Goal: Task Accomplishment & Management: Manage account settings

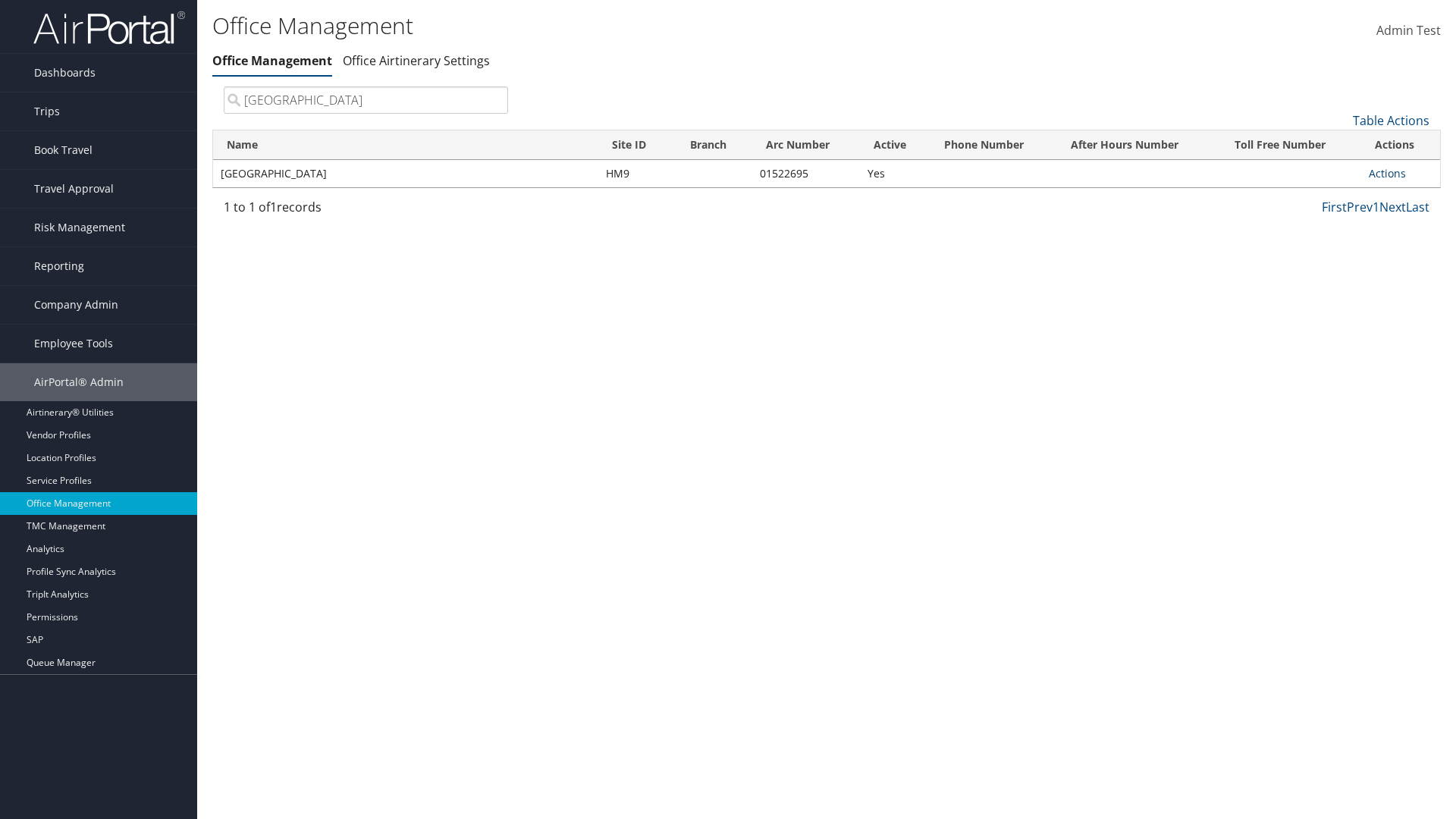
type input "[GEOGRAPHIC_DATA]"
click at [1387, 173] on link "Actions" at bounding box center [1387, 174] width 37 height 14
click at [1337, 221] on link "View Accounts" at bounding box center [1338, 222] width 128 height 26
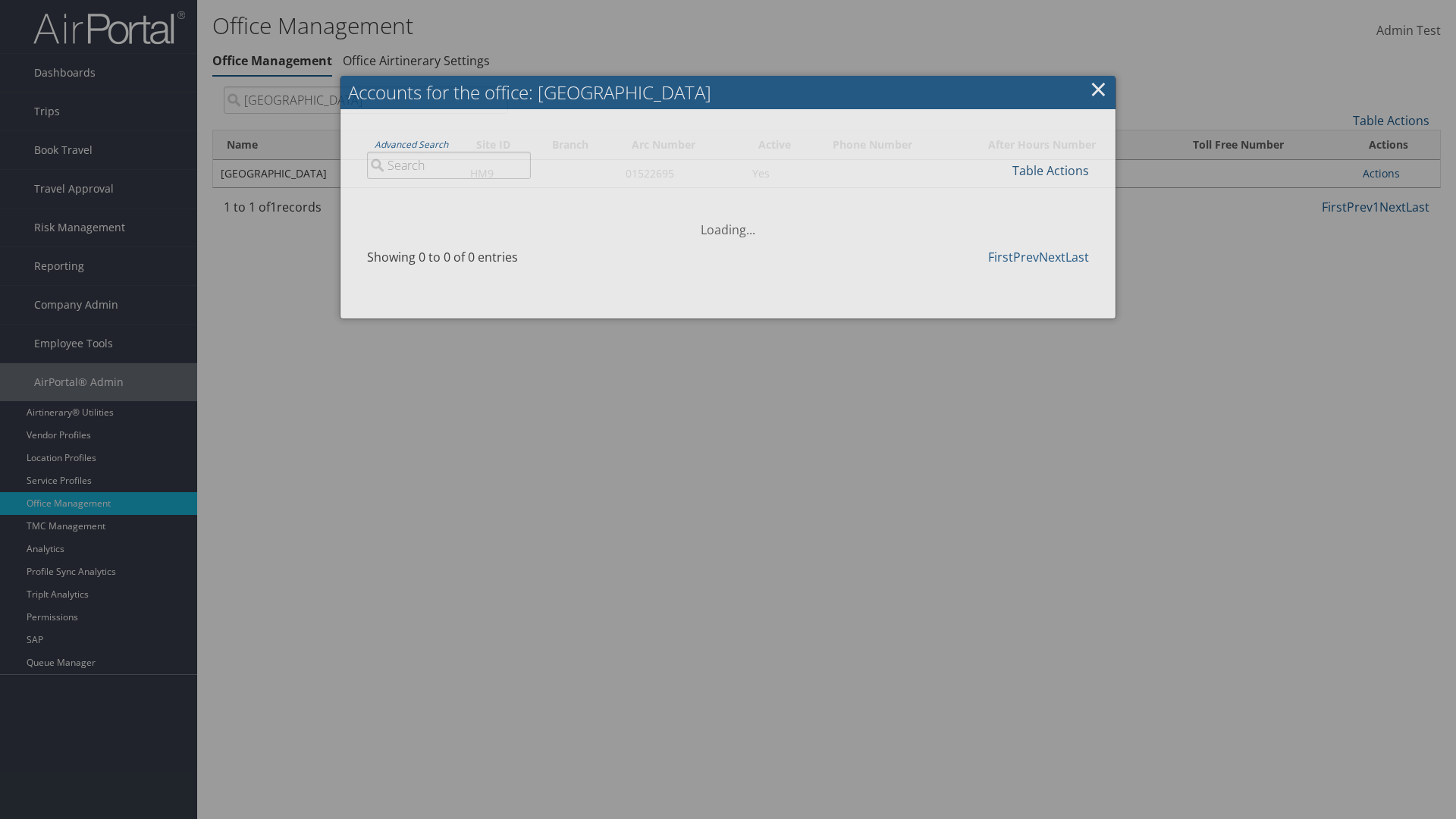
click at [1051, 170] on link "Table Actions" at bounding box center [1051, 170] width 77 height 17
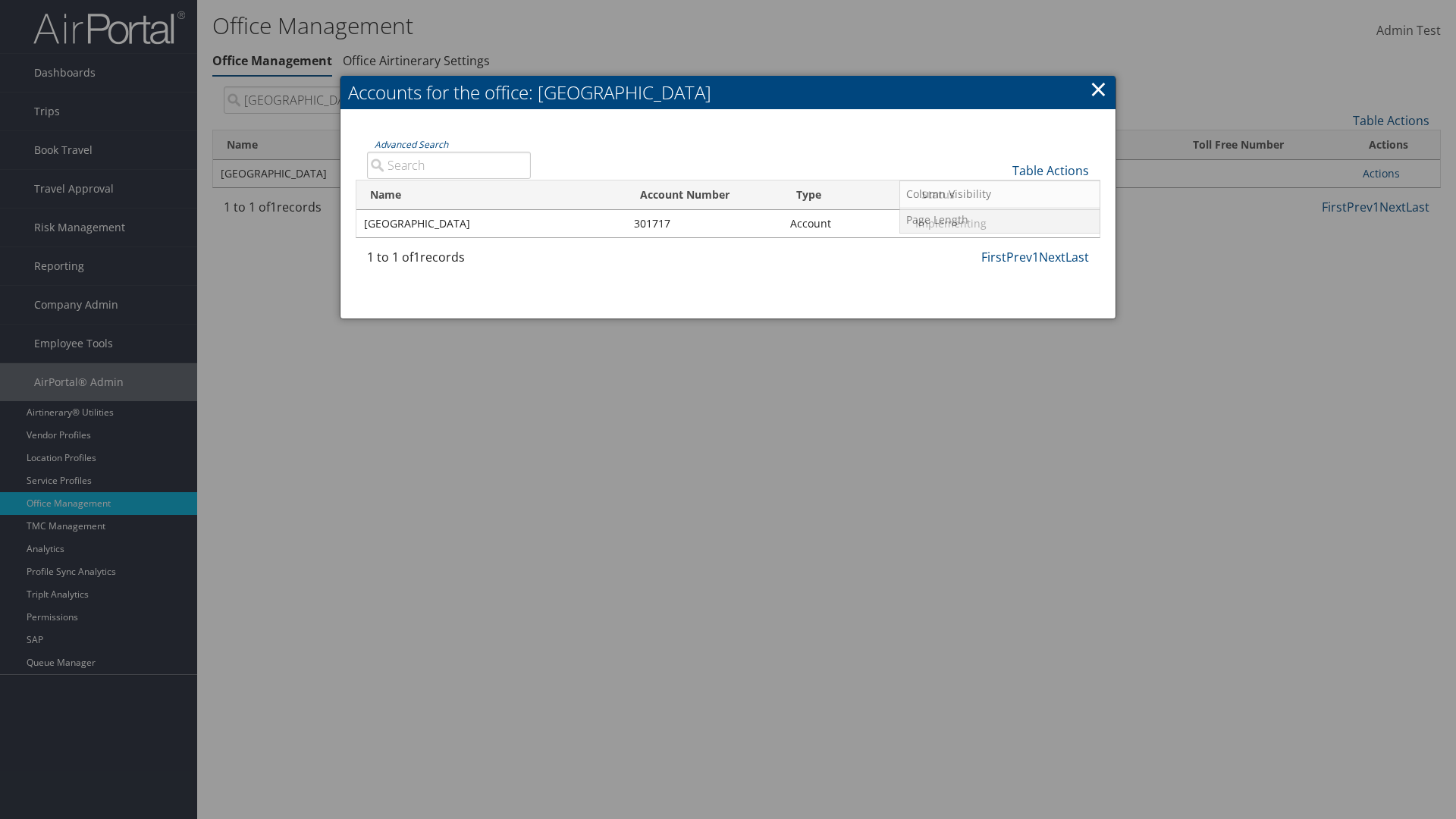
click at [999, 219] on link "Page Length" at bounding box center [999, 220] width 199 height 26
click at [999, 221] on link "25" at bounding box center [999, 222] width 199 height 26
click at [1051, 170] on link "Table Actions" at bounding box center [1051, 170] width 77 height 17
click at [999, 219] on link "Page Length" at bounding box center [999, 220] width 199 height 26
click at [999, 246] on link "50" at bounding box center [999, 247] width 199 height 26
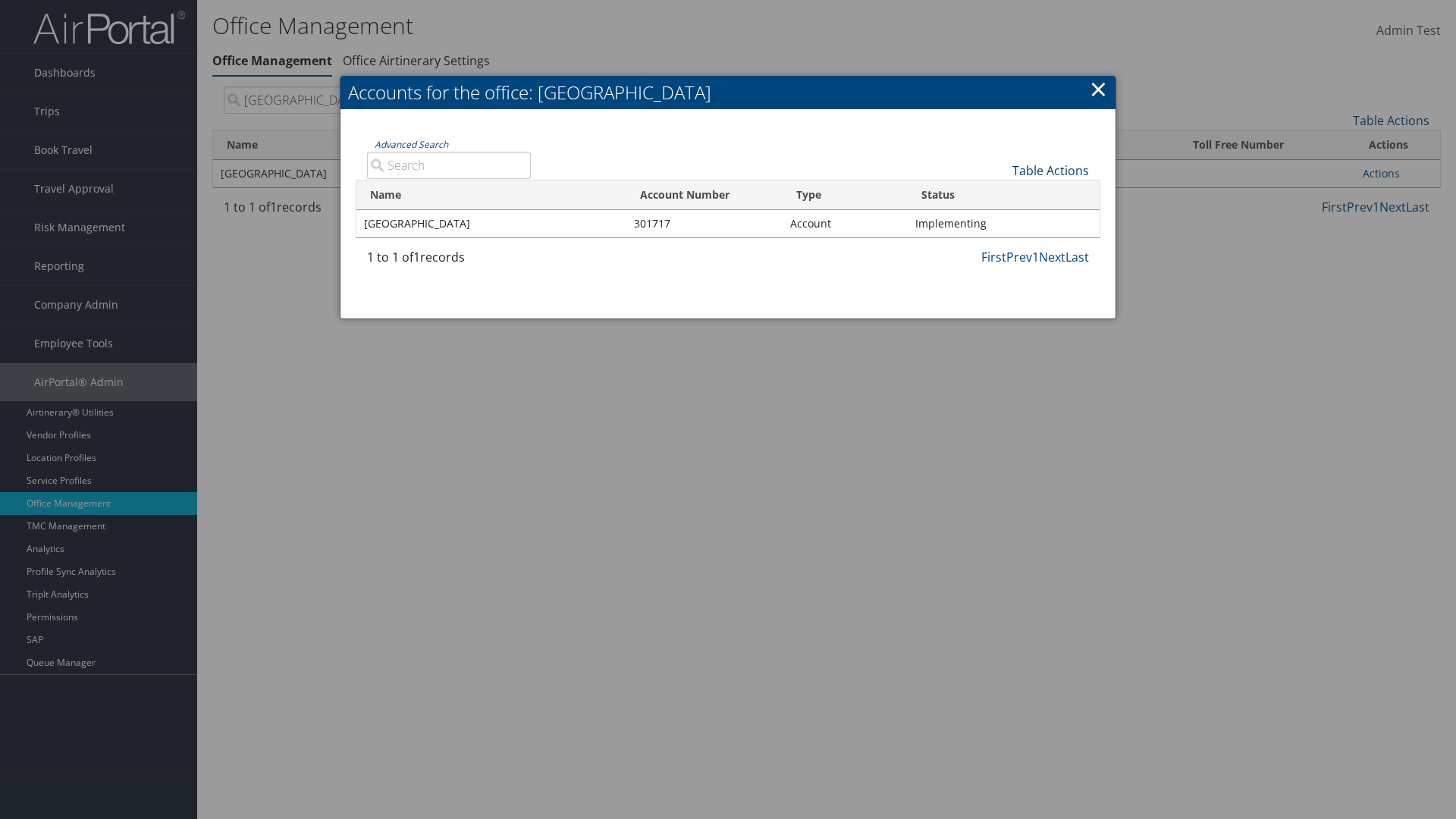
click at [1051, 170] on link "Table Actions" at bounding box center [1051, 170] width 77 height 17
click at [999, 219] on link "Page Length" at bounding box center [999, 220] width 199 height 26
click at [999, 273] on link "100" at bounding box center [999, 273] width 199 height 26
click at [1051, 170] on link "Table Actions" at bounding box center [1051, 170] width 77 height 17
click at [999, 194] on link "Column Visibility" at bounding box center [999, 194] width 199 height 26
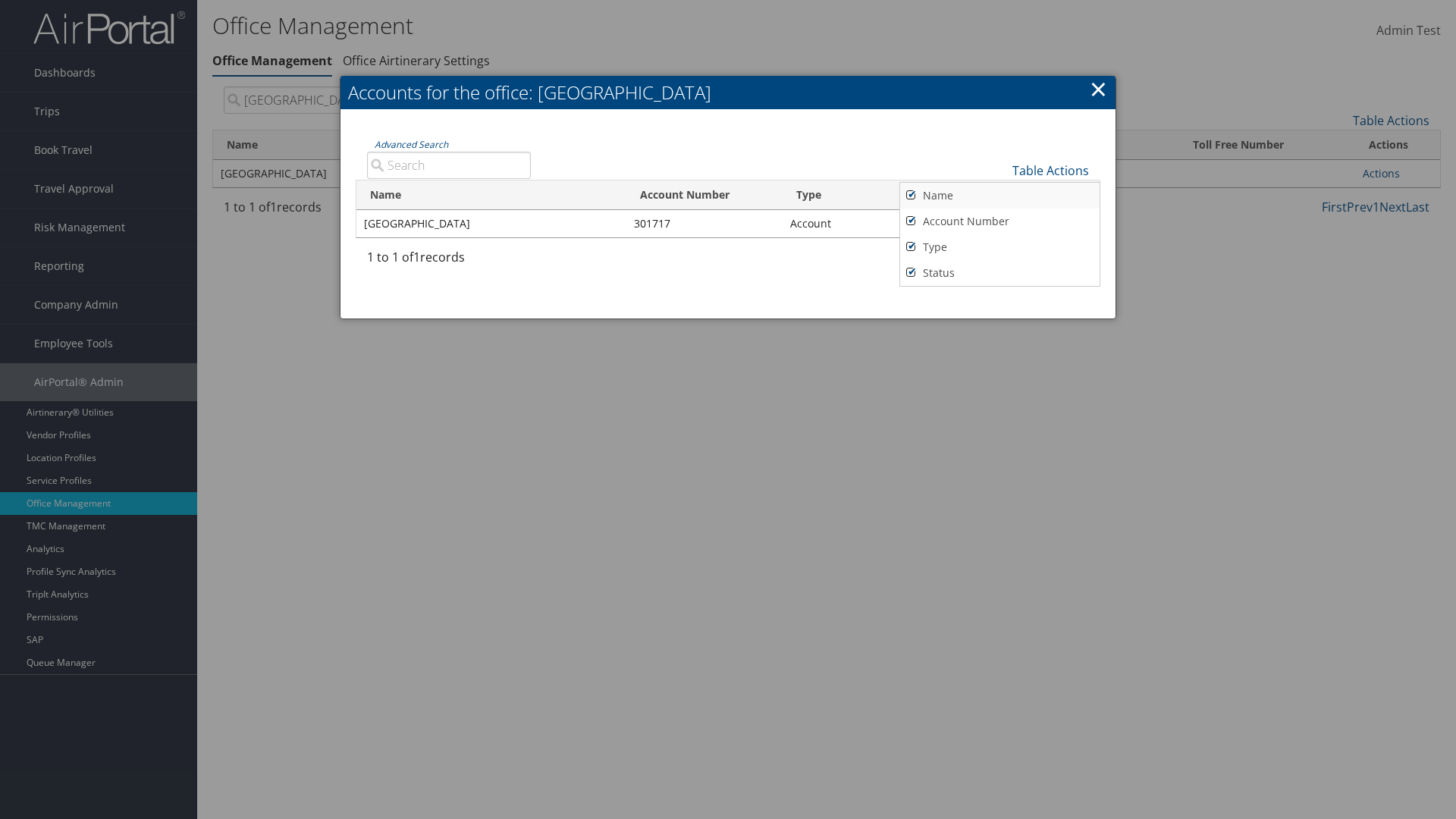
click at [999, 195] on link "Name" at bounding box center [999, 196] width 199 height 26
click at [999, 221] on link "Account Number" at bounding box center [999, 222] width 199 height 26
click at [999, 246] on link "Type" at bounding box center [999, 247] width 199 height 26
click at [999, 273] on link "Status" at bounding box center [999, 273] width 199 height 26
